Goal: Transaction & Acquisition: Purchase product/service

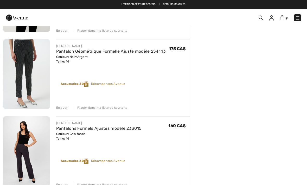
scroll to position [413, 0]
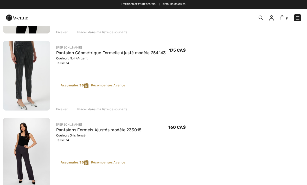
click at [298, 19] on img at bounding box center [297, 17] width 5 height 5
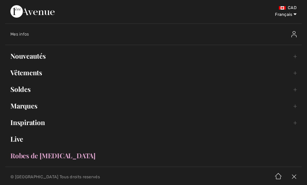
click at [30, 57] on link "Nouveautés Toggle submenu" at bounding box center [153, 55] width 296 height 11
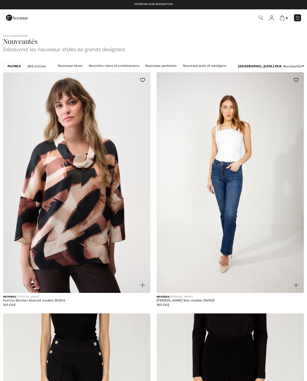
checkbox input "true"
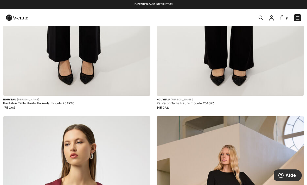
scroll to position [438, 0]
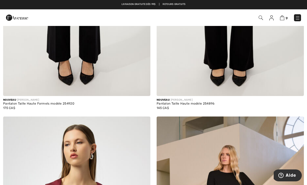
click at [262, 19] on img at bounding box center [260, 18] width 4 height 4
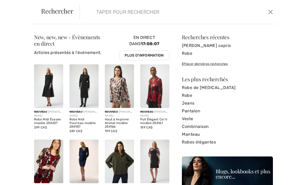
click at [150, 15] on input "search" at bounding box center [157, 12] width 131 height 16
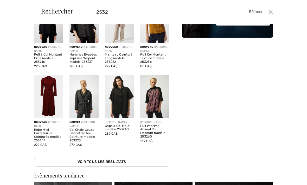
scroll to position [46, 0]
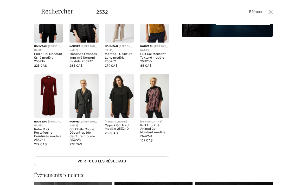
type input "2532"
click at [161, 101] on img at bounding box center [154, 96] width 29 height 44
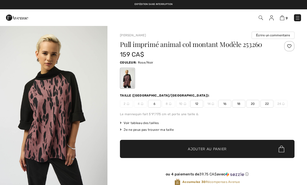
checkbox input "true"
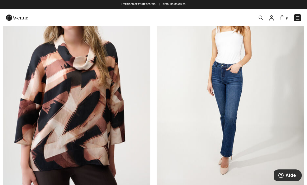
scroll to position [93, 0]
